Goal: Task Accomplishment & Management: Use online tool/utility

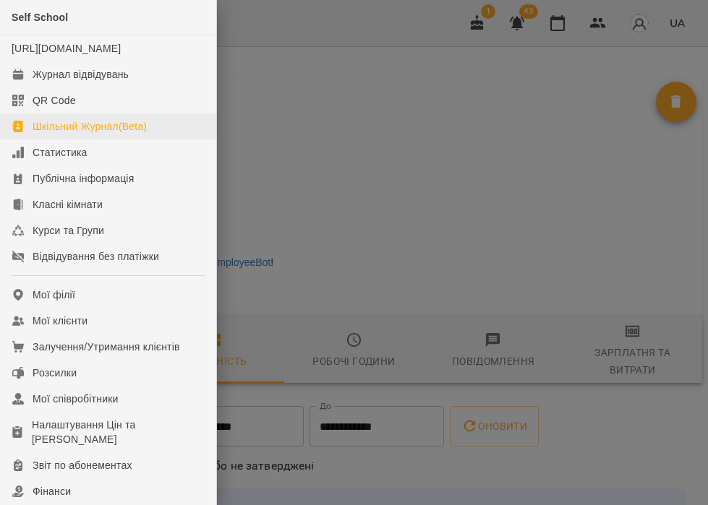
scroll to position [735, 1]
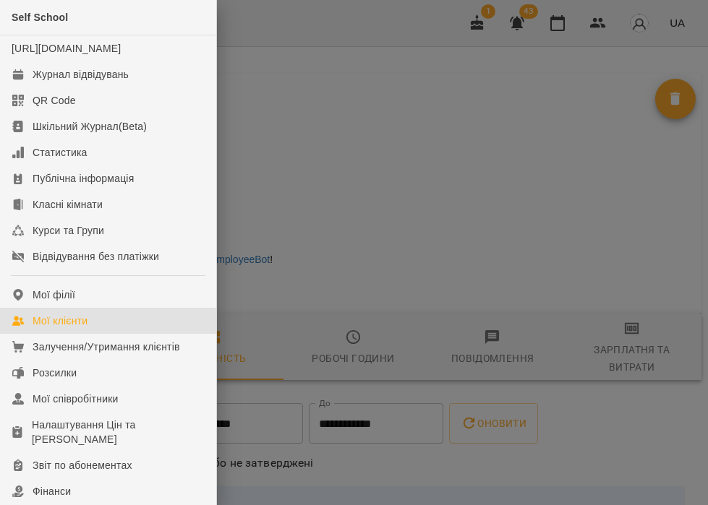
click at [74, 328] on div "Мої клієнти" at bounding box center [60, 321] width 55 height 14
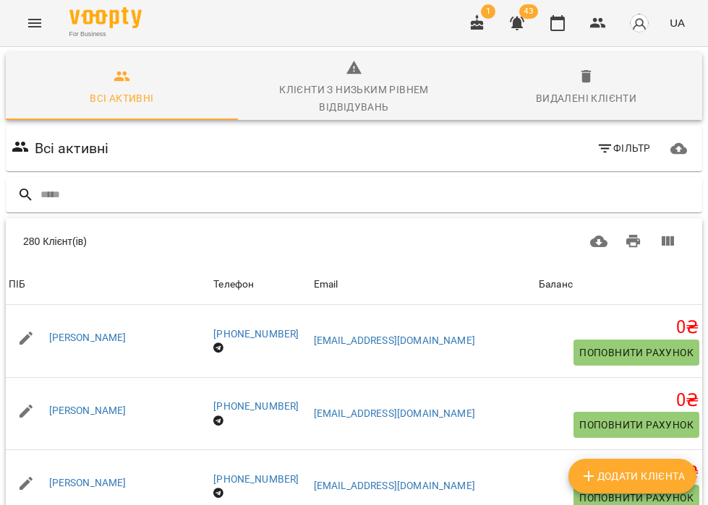
click at [26, 20] on icon "Menu" at bounding box center [34, 22] width 17 height 17
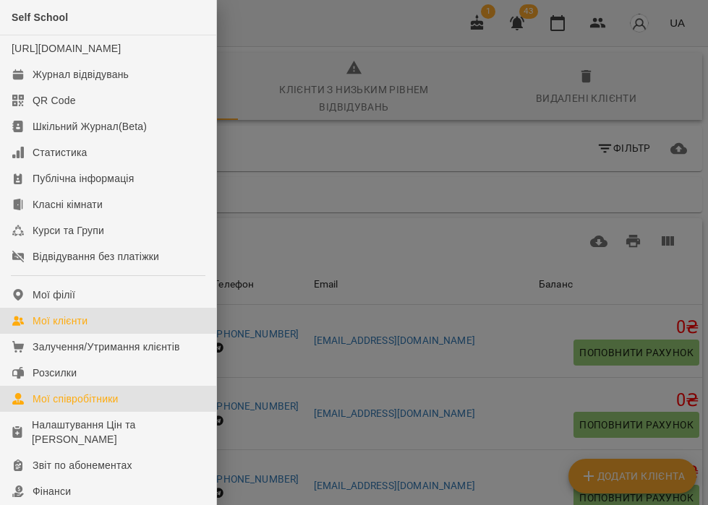
click at [114, 406] on div "Мої співробітники" at bounding box center [76, 399] width 86 height 14
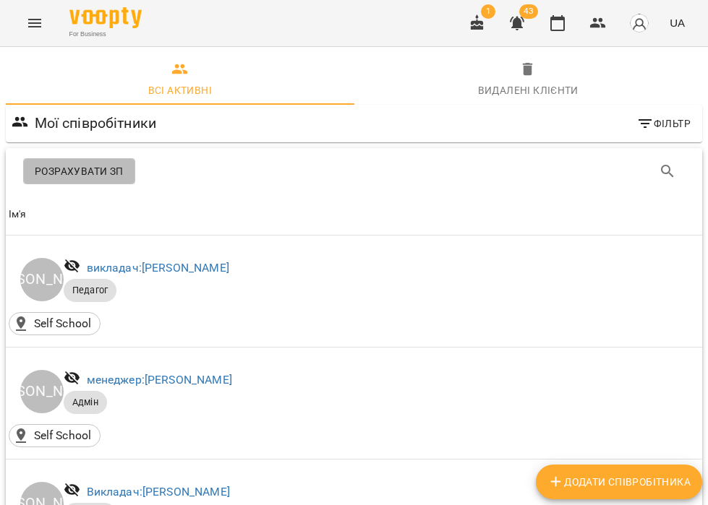
click at [117, 160] on button "Розрахувати ЗП" at bounding box center [79, 171] width 112 height 26
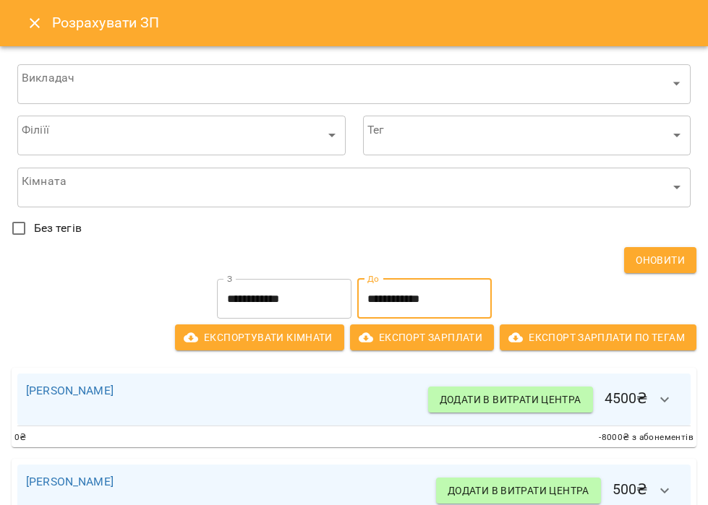
click at [375, 302] on input "**********" at bounding box center [424, 299] width 134 height 40
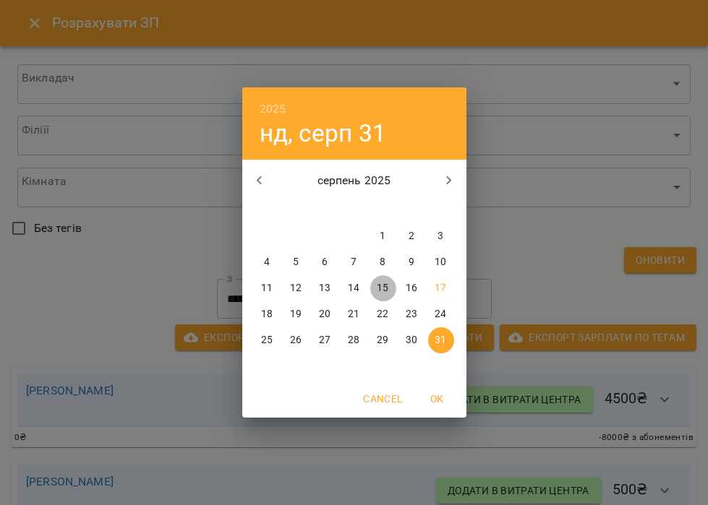
click at [377, 291] on p "15" at bounding box center [383, 288] width 12 height 14
type input "**********"
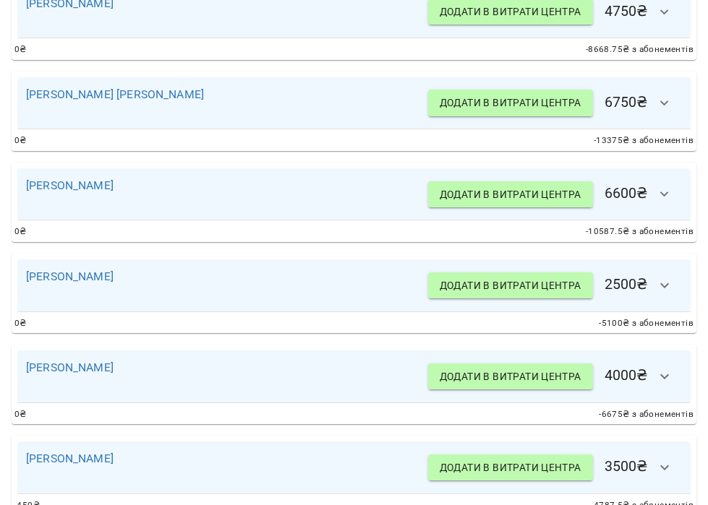
scroll to position [2316, 0]
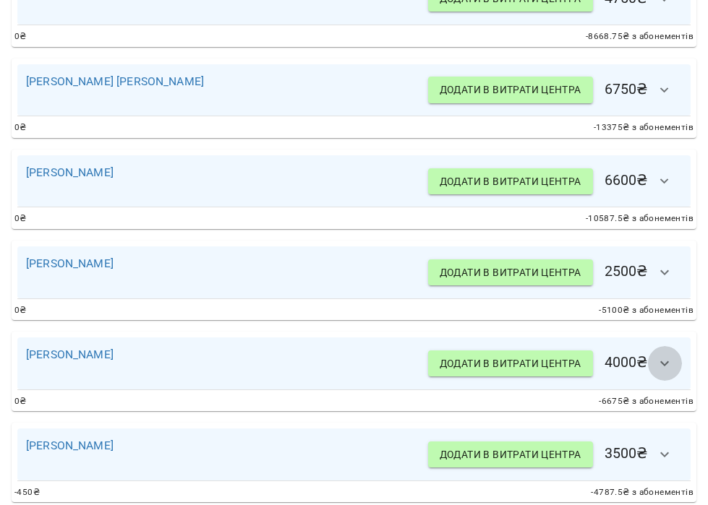
click at [662, 362] on icon "button" at bounding box center [664, 363] width 17 height 17
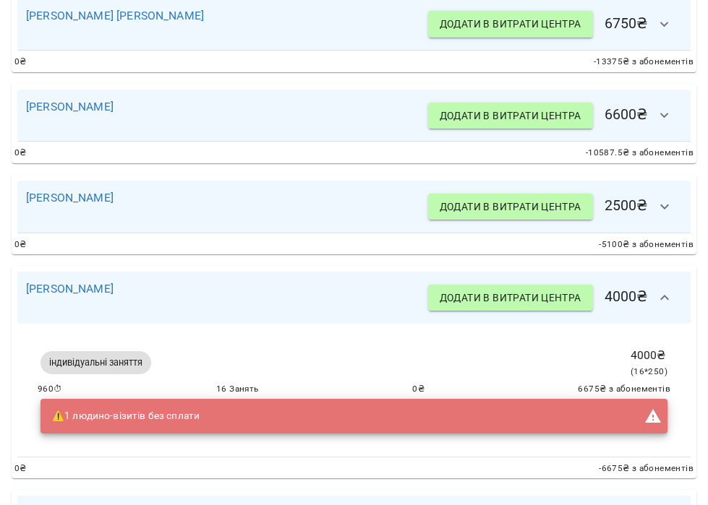
scroll to position [2390, 0]
